Goal: Task Accomplishment & Management: Complete application form

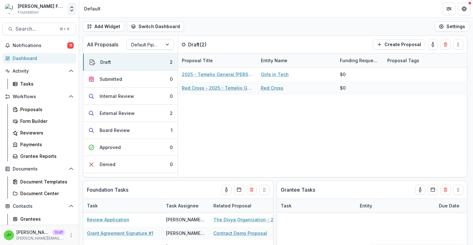
click at [72, 8] on icon "Open entity switcher" at bounding box center [72, 9] width 6 height 6
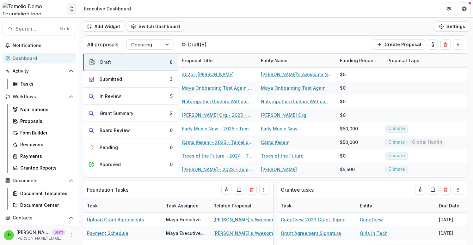
click at [71, 9] on icon "Open entity switcher" at bounding box center [72, 9] width 6 height 6
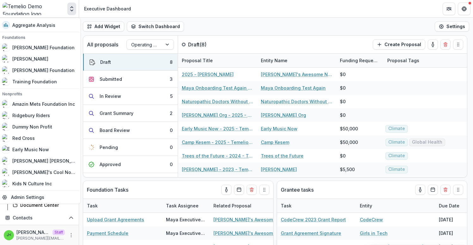
click at [71, 9] on icon "Open entity switcher" at bounding box center [72, 9] width 6 height 6
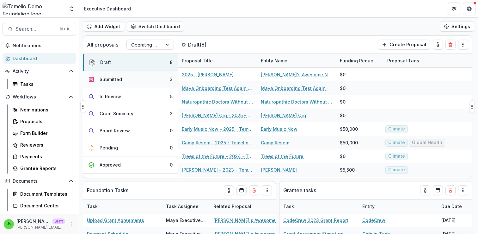
click at [122, 80] on button "Submitted 3" at bounding box center [130, 79] width 95 height 17
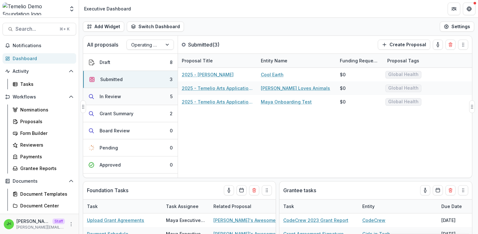
click at [122, 94] on button "In Review 5" at bounding box center [130, 96] width 95 height 17
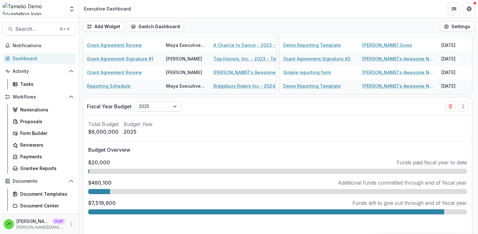
scroll to position [230, 0]
click at [172, 108] on div at bounding box center [175, 105] width 11 height 9
click at [198, 107] on div "Fiscal Year Budget 2025" at bounding box center [266, 105] width 359 height 17
click at [149, 28] on button "Switch Dashboard" at bounding box center [155, 27] width 57 height 10
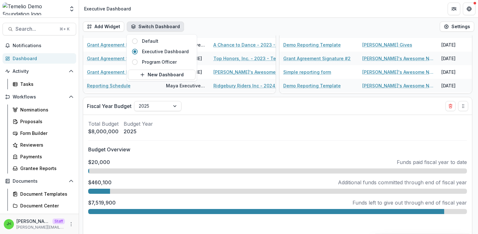
click at [206, 24] on div "Add Widget Switch Dashboard Default Executive Dashboard Program Officer New Das…" at bounding box center [278, 27] width 399 height 18
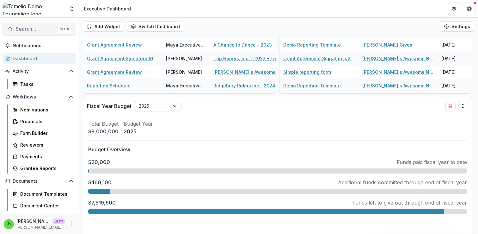
click at [40, 29] on span "Search..." at bounding box center [35, 29] width 40 height 6
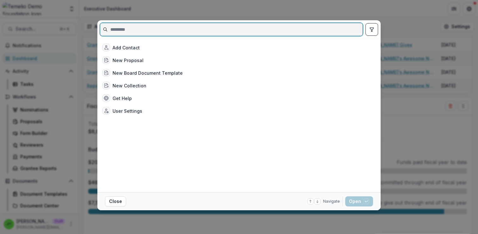
click at [149, 29] on input at bounding box center [231, 29] width 263 height 10
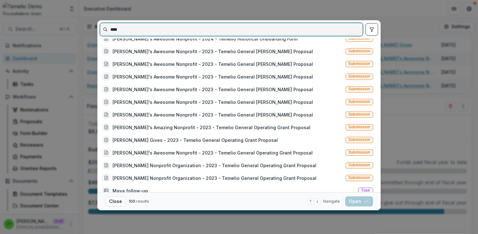
scroll to position [614, 0]
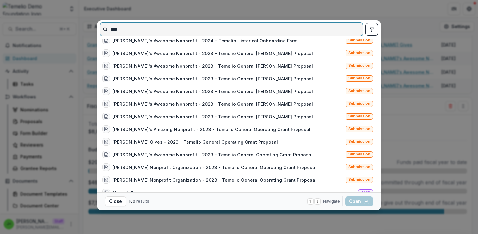
type input "****"
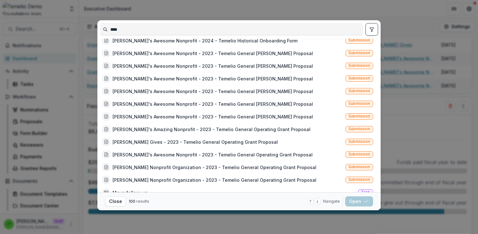
click at [315, 14] on div "**** [PERSON_NAME] Entity user [PERSON_NAME] Entity user [PERSON_NAME]'s Awesom…" at bounding box center [239, 117] width 478 height 234
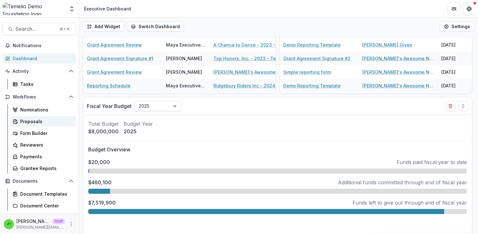
click at [43, 122] on div "Proposals" at bounding box center [45, 121] width 51 height 7
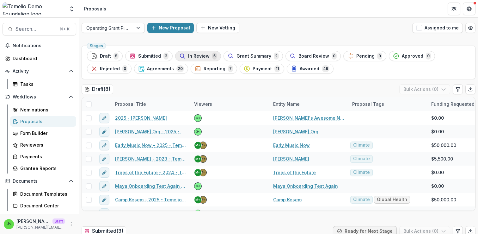
click at [197, 54] on span "In Review" at bounding box center [199, 55] width 22 height 5
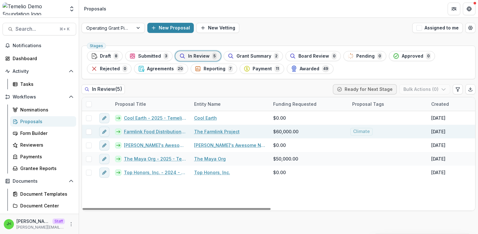
click at [146, 131] on link "Farmlink Food Distribution Project - updated" at bounding box center [155, 131] width 63 height 7
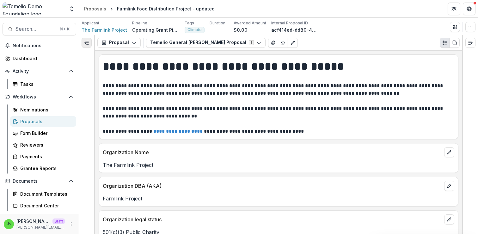
click at [87, 44] on line "Expand left" at bounding box center [88, 44] width 2 height 0
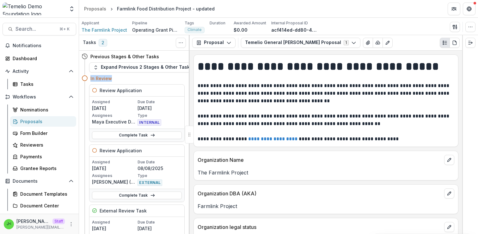
drag, startPoint x: 117, startPoint y: 79, endPoint x: 90, endPoint y: 78, distance: 27.5
click at [90, 78] on div "In Review" at bounding box center [133, 78] width 103 height 12
click at [116, 77] on div "In Review" at bounding box center [137, 78] width 94 height 7
click at [455, 43] on icon "PDF view" at bounding box center [454, 42] width 5 height 5
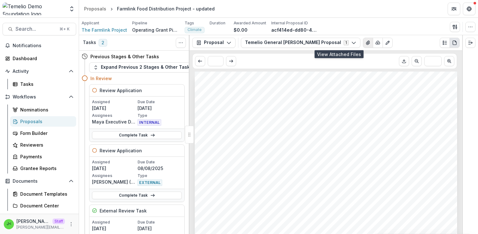
click at [366, 42] on icon "View Attached Files" at bounding box center [368, 42] width 5 height 5
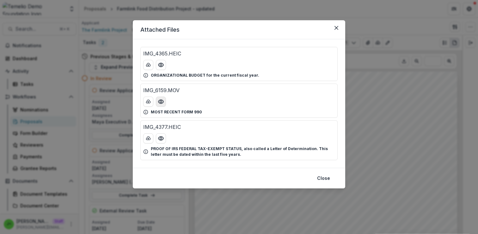
click at [161, 103] on icon "Preview IMG_6159.MOV" at bounding box center [160, 102] width 5 height 4
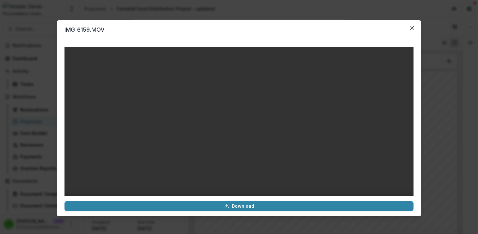
click at [239, 121] on video at bounding box center [239, 134] width 349 height 175
click at [233, 119] on video at bounding box center [239, 134] width 349 height 175
click at [412, 28] on icon "Close" at bounding box center [413, 28] width 4 height 4
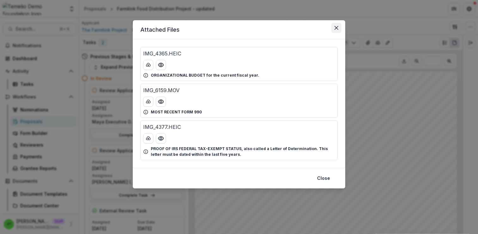
click at [336, 29] on icon "Close" at bounding box center [337, 28] width 4 height 4
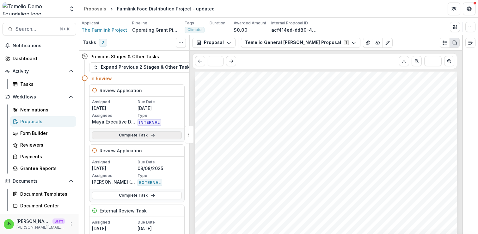
click at [136, 135] on link "Complete Task" at bounding box center [137, 135] width 90 height 8
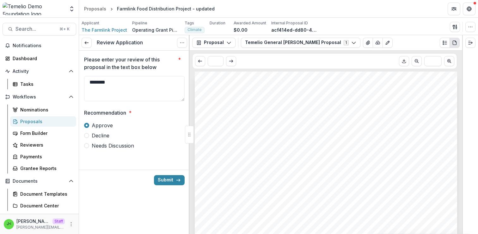
drag, startPoint x: 123, startPoint y: 84, endPoint x: 76, endPoint y: 84, distance: 46.5
click at [76, 84] on main "Search... ⌘ + K Notifications Dashboard Activity Tasks Workflows Nominations Pr…" at bounding box center [239, 126] width 478 height 216
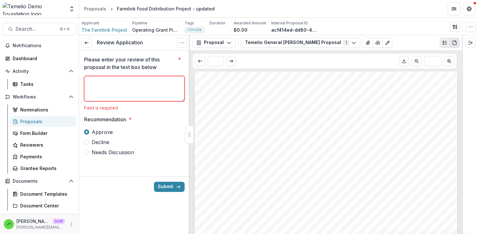
click at [445, 43] on line "Plaintext view" at bounding box center [446, 43] width 2 height 0
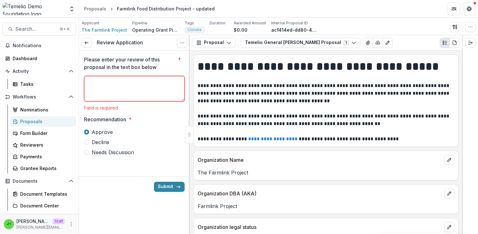
click at [139, 86] on textarea "Please enter your review of this proposal in the text box below *" at bounding box center [134, 88] width 101 height 25
type textarea "********"
click at [86, 42] on icon at bounding box center [86, 42] width 5 height 5
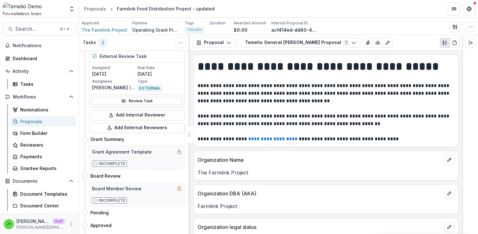
scroll to position [397, 0]
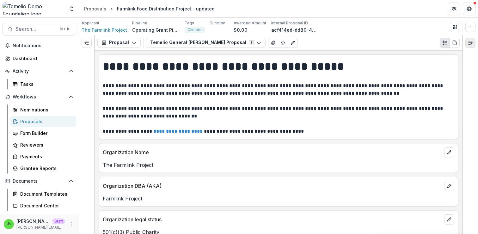
click at [469, 44] on line "Expand right" at bounding box center [470, 44] width 2 height 0
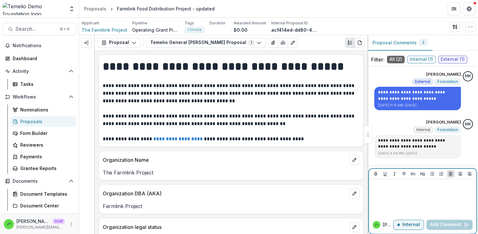
click at [386, 189] on div at bounding box center [423, 198] width 102 height 32
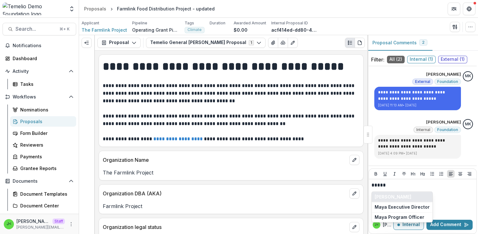
click at [395, 198] on button "[PERSON_NAME]" at bounding box center [402, 197] width 61 height 10
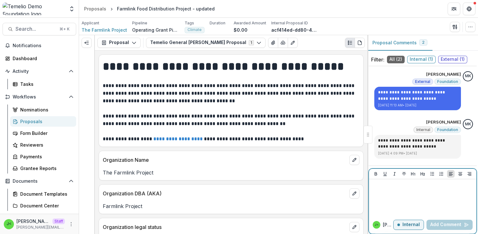
click at [406, 227] on p "Internal" at bounding box center [411, 224] width 17 height 5
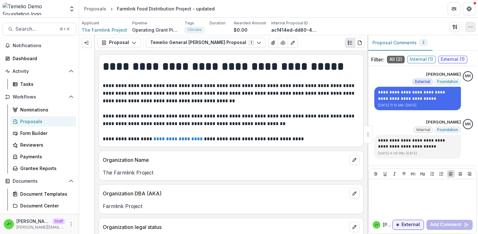
click at [471, 28] on icon "button" at bounding box center [470, 26] width 5 height 5
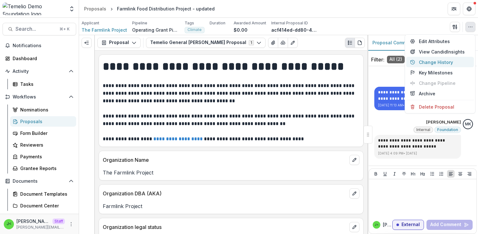
click at [427, 62] on button "Change History" at bounding box center [440, 62] width 68 height 10
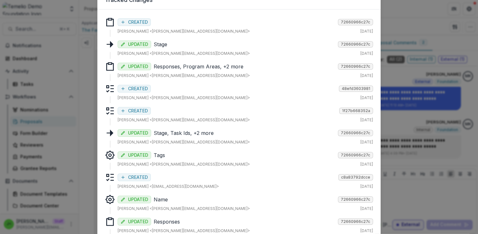
scroll to position [16, 0]
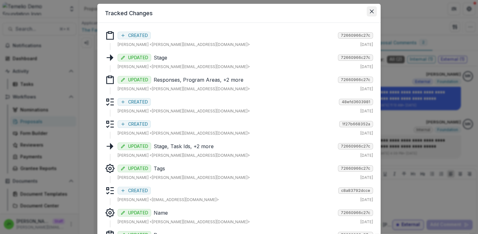
click at [372, 14] on button "Close" at bounding box center [372, 11] width 10 height 10
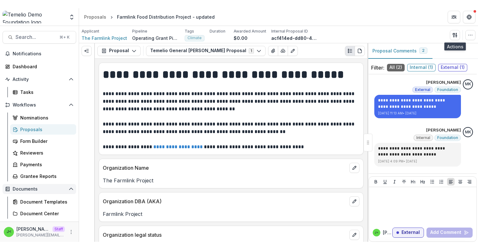
scroll to position [95, 0]
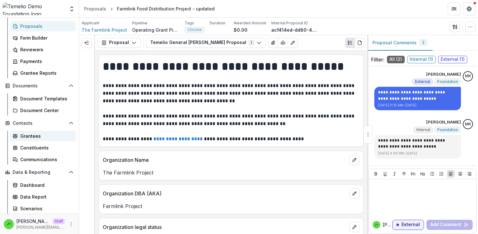
click at [40, 137] on div "Grantees" at bounding box center [45, 136] width 51 height 7
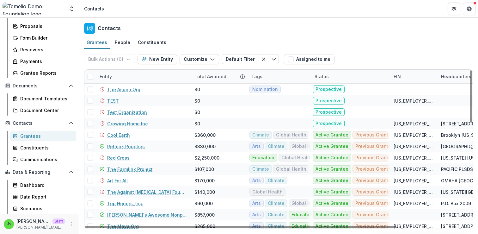
click at [139, 74] on div "Entity" at bounding box center [143, 77] width 95 height 14
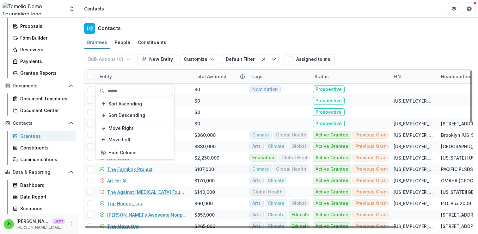
click at [130, 96] on div "Sort Ascending Sort Descending Move Right Move Left Hide Column" at bounding box center [135, 121] width 78 height 74
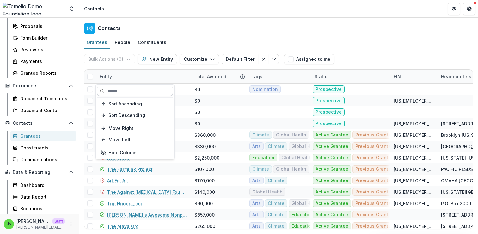
click at [125, 90] on input at bounding box center [135, 91] width 76 height 10
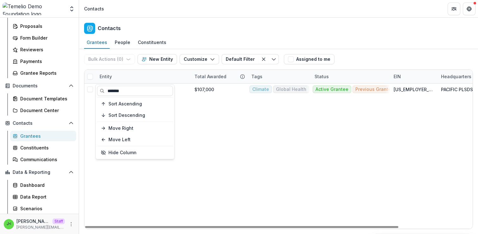
type input "*******"
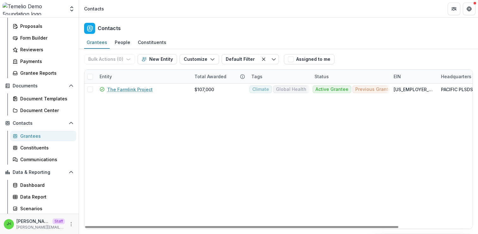
click at [350, 48] on div "Grantees People Constituents" at bounding box center [278, 42] width 399 height 13
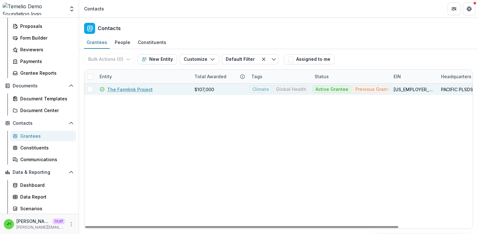
click at [123, 92] on link "The Farmlink Project" at bounding box center [130, 89] width 46 height 7
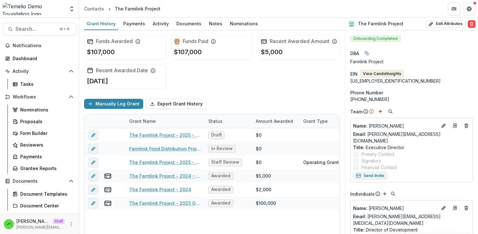
click at [387, 75] on button "View Candid Insights" at bounding box center [382, 74] width 44 height 8
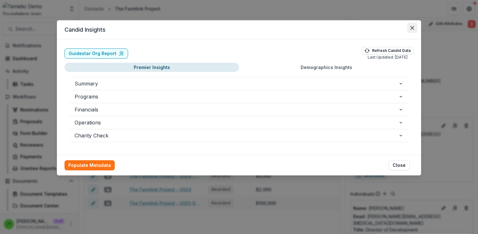
click at [410, 25] on button "Close" at bounding box center [412, 28] width 10 height 10
